Goal: Task Accomplishment & Management: Manage account settings

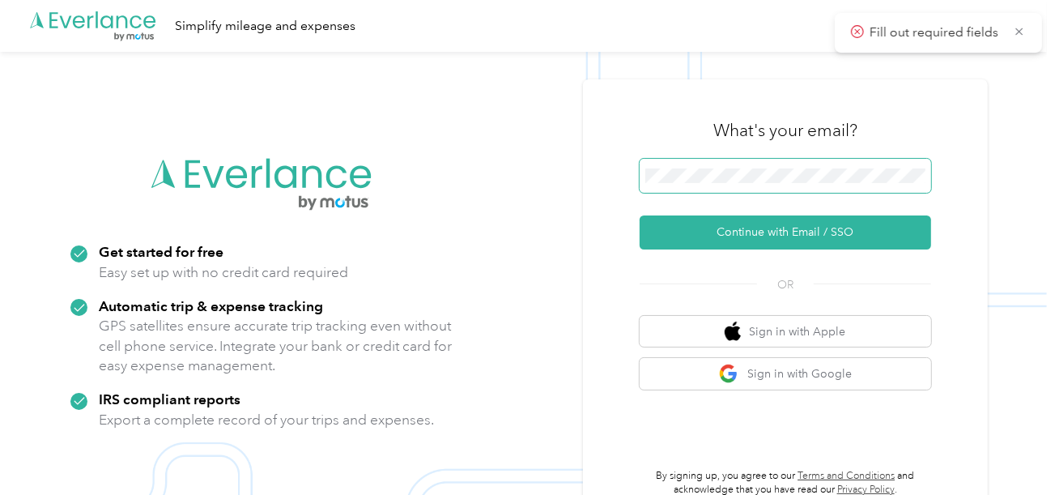
drag, startPoint x: 738, startPoint y: 202, endPoint x: 743, endPoint y: 188, distance: 15.4
click at [738, 200] on form "Continue with Email / SSO" at bounding box center [786, 204] width 292 height 91
click at [744, 186] on span at bounding box center [786, 176] width 292 height 34
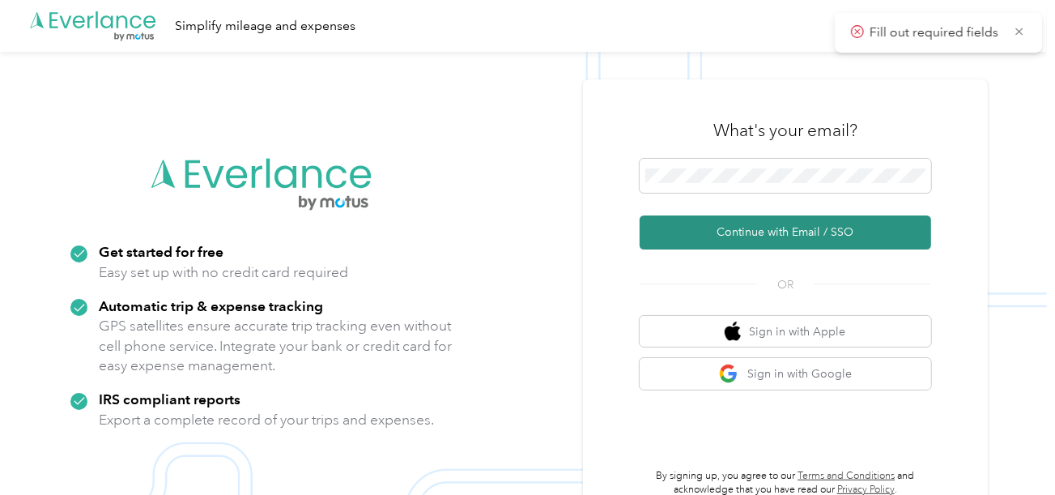
click at [751, 228] on button "Continue with Email / SSO" at bounding box center [786, 232] width 292 height 34
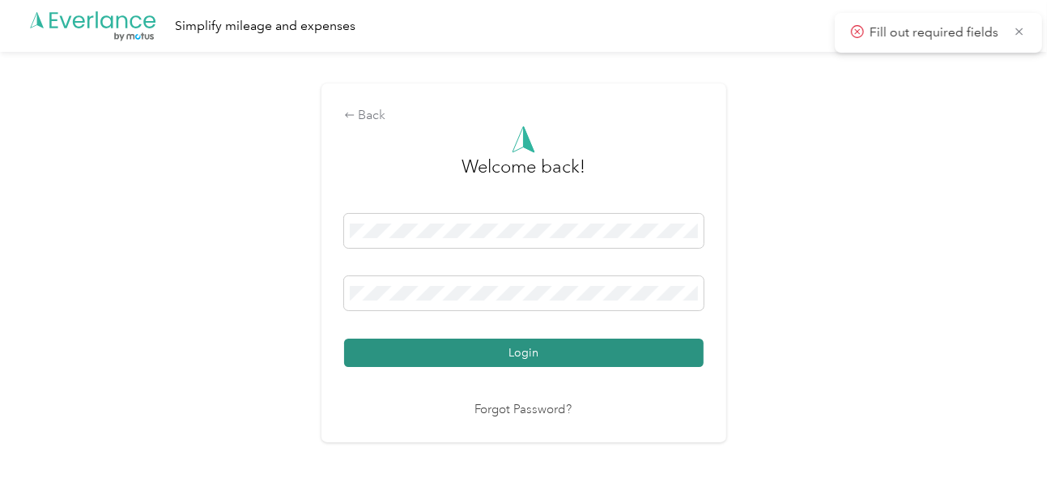
drag, startPoint x: 597, startPoint y: 372, endPoint x: 658, endPoint y: 349, distance: 65.9
click at [600, 371] on div "Welcome back! Login Forgot Password?" at bounding box center [524, 273] width 360 height 294
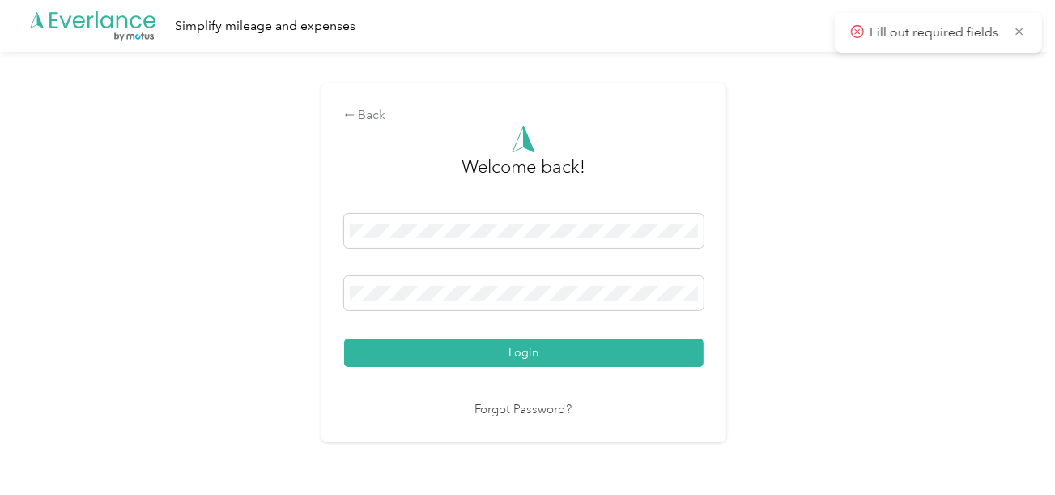
drag, startPoint x: 664, startPoint y: 347, endPoint x: 710, endPoint y: 340, distance: 46.7
click at [666, 347] on button "Login" at bounding box center [524, 352] width 360 height 28
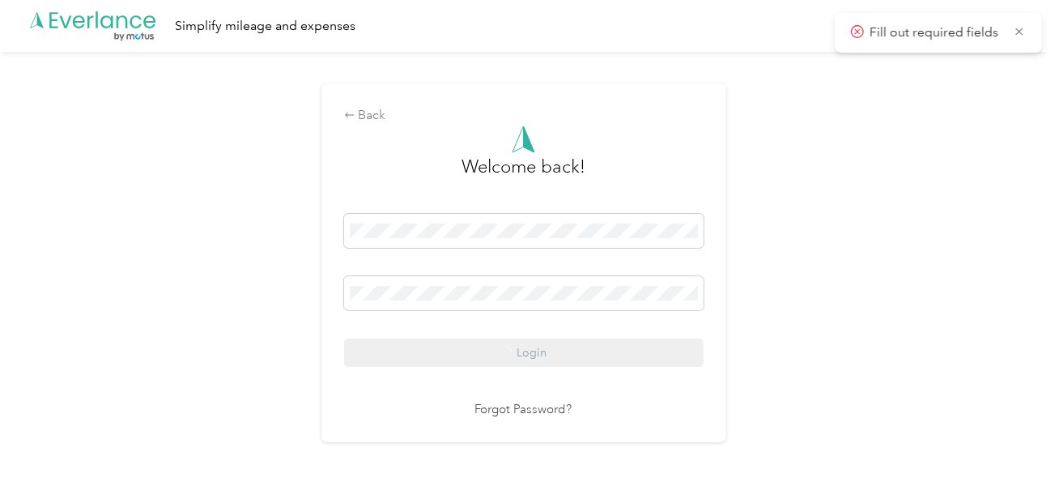
click at [789, 323] on div "Back Welcome back! Login Forgot Password?" at bounding box center [523, 270] width 1047 height 436
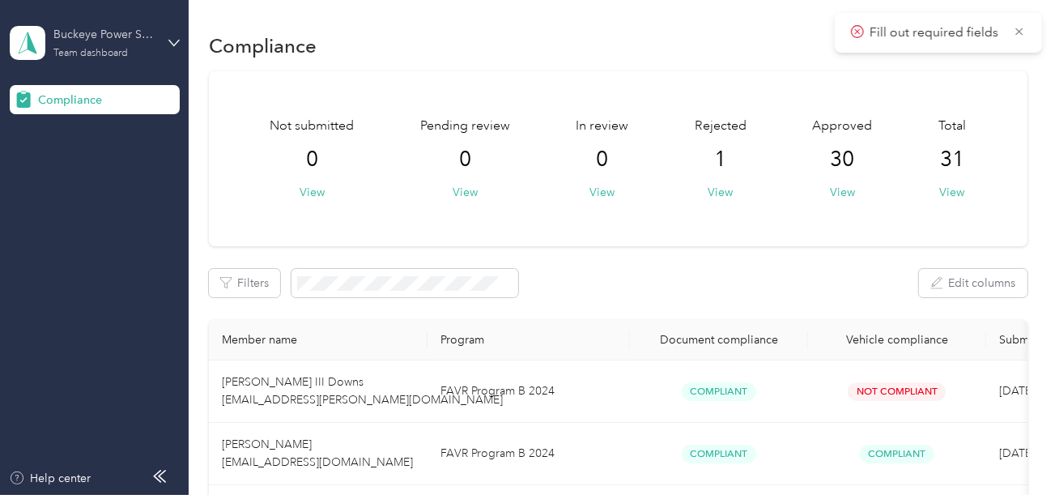
click at [101, 28] on div "Buckeye Power Sales" at bounding box center [103, 34] width 101 height 17
click at [90, 160] on div "Log out" at bounding box center [180, 166] width 318 height 28
